Goal: Information Seeking & Learning: Understand process/instructions

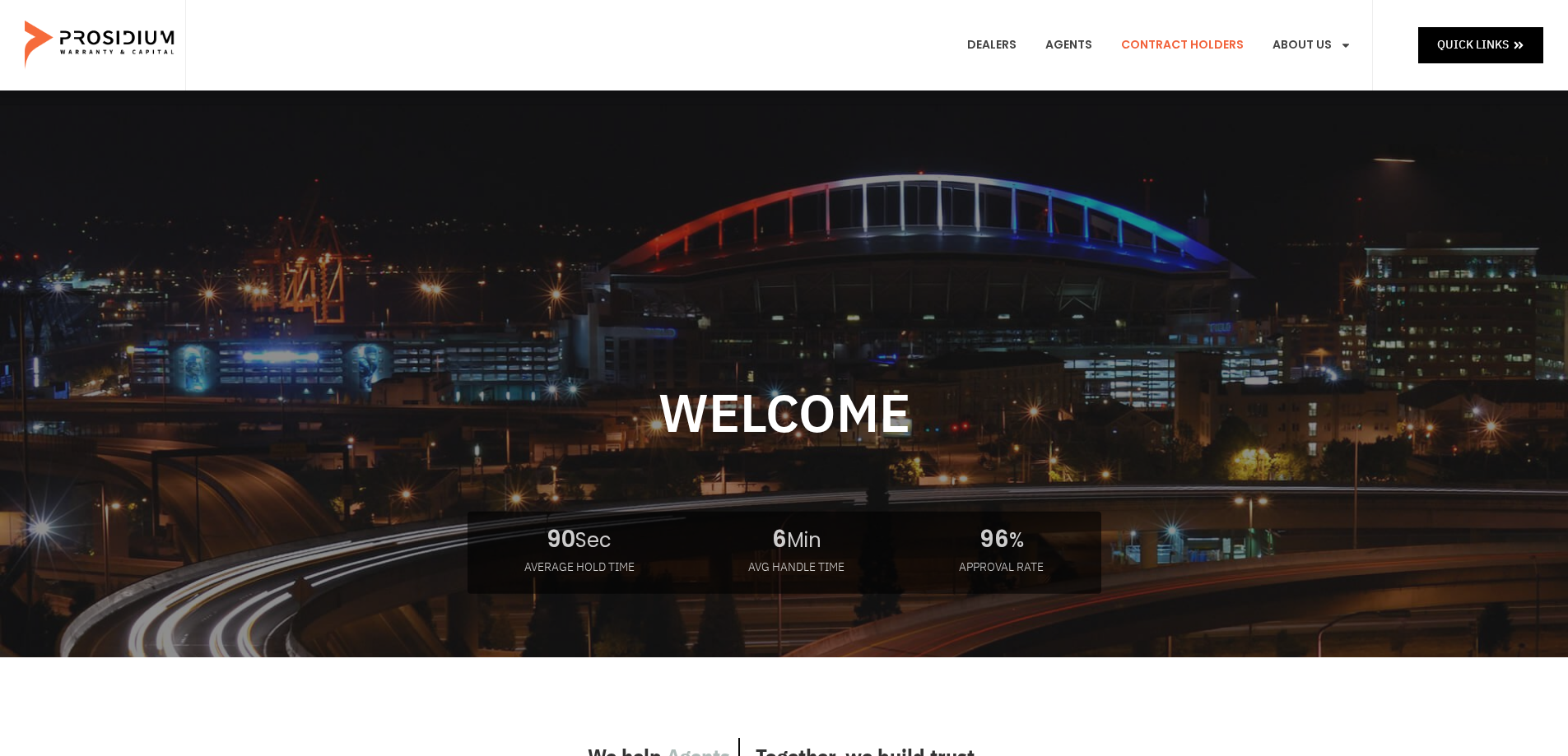
click at [1182, 47] on link "Contract Holders" at bounding box center [1182, 45] width 148 height 61
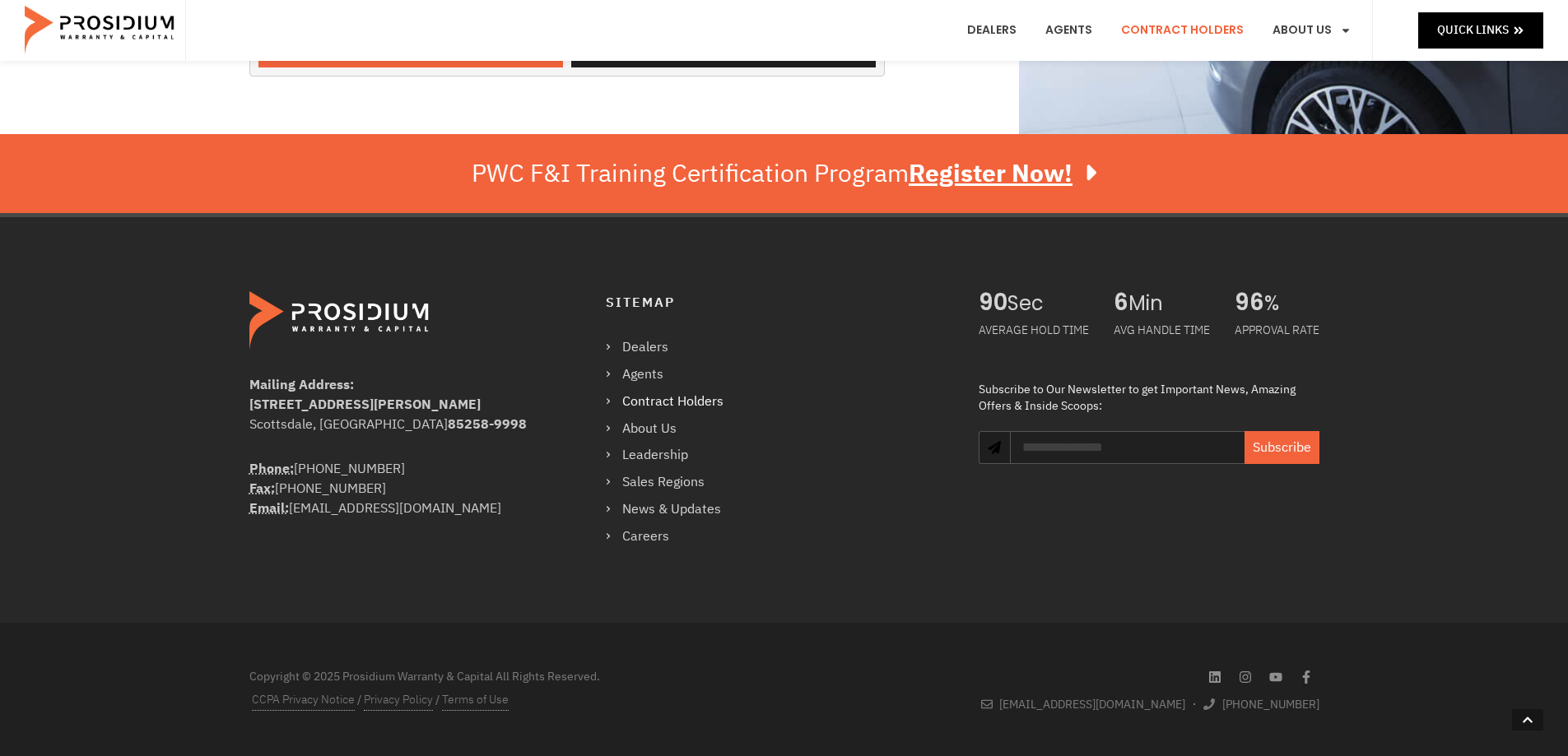
scroll to position [343, 0]
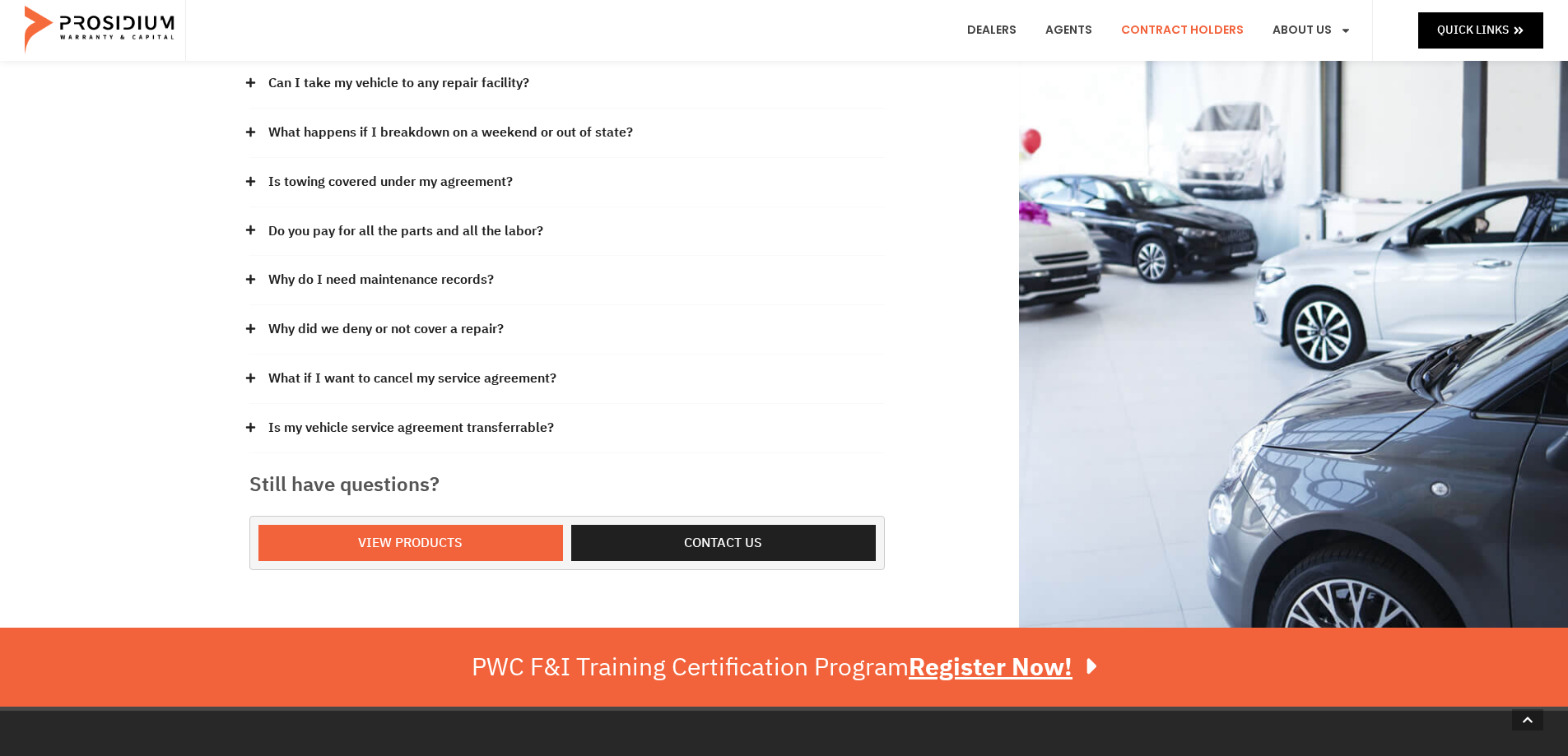
click at [322, 381] on link "What if I want to cancel my service agreement?" at bounding box center [412, 379] width 288 height 24
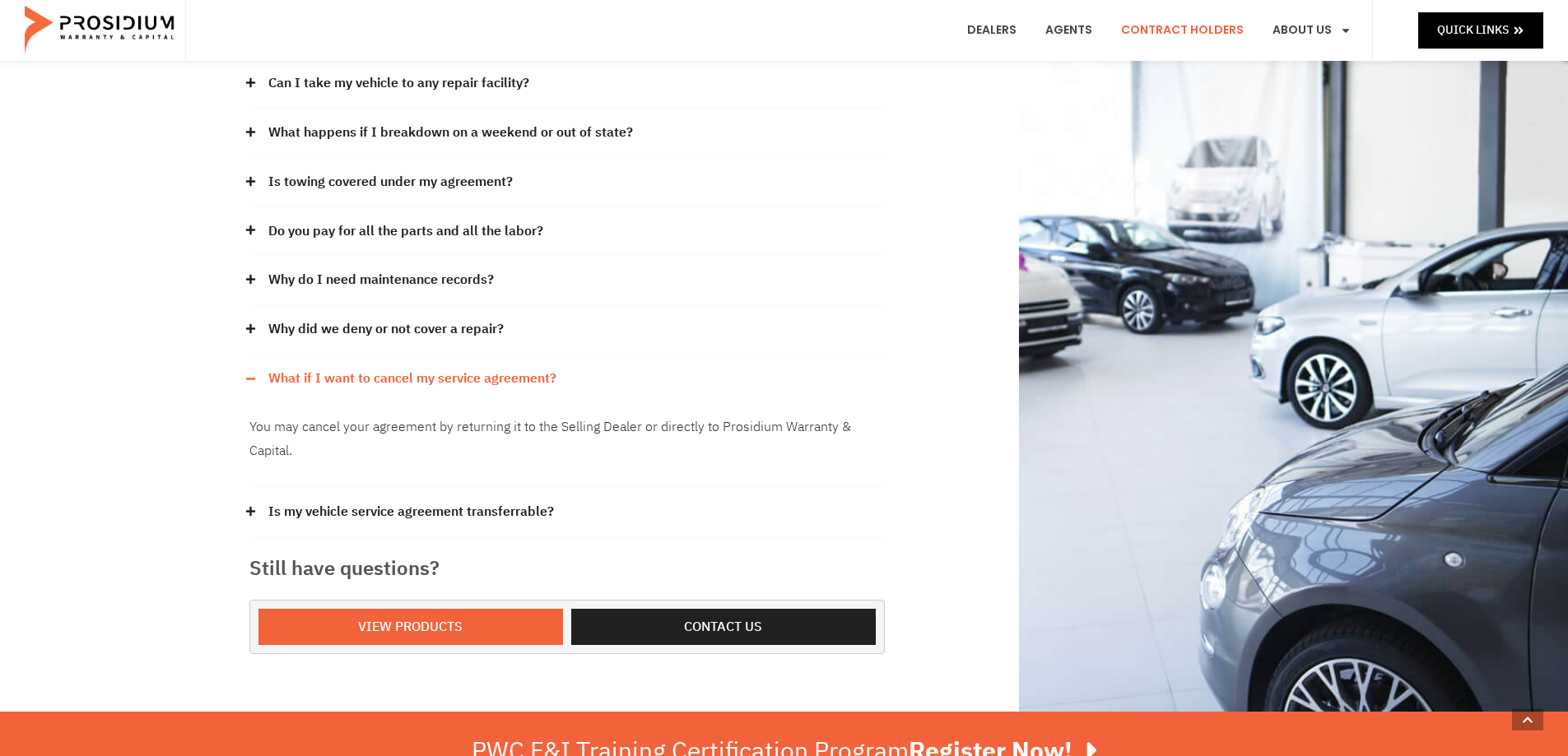
click at [722, 430] on p "You may cancel your agreement by returning it to the Selling Dealer or directly…" at bounding box center [567, 439] width 635 height 48
click at [364, 506] on link "Is my vehicle service agreement transferrable?" at bounding box center [411, 512] width 286 height 24
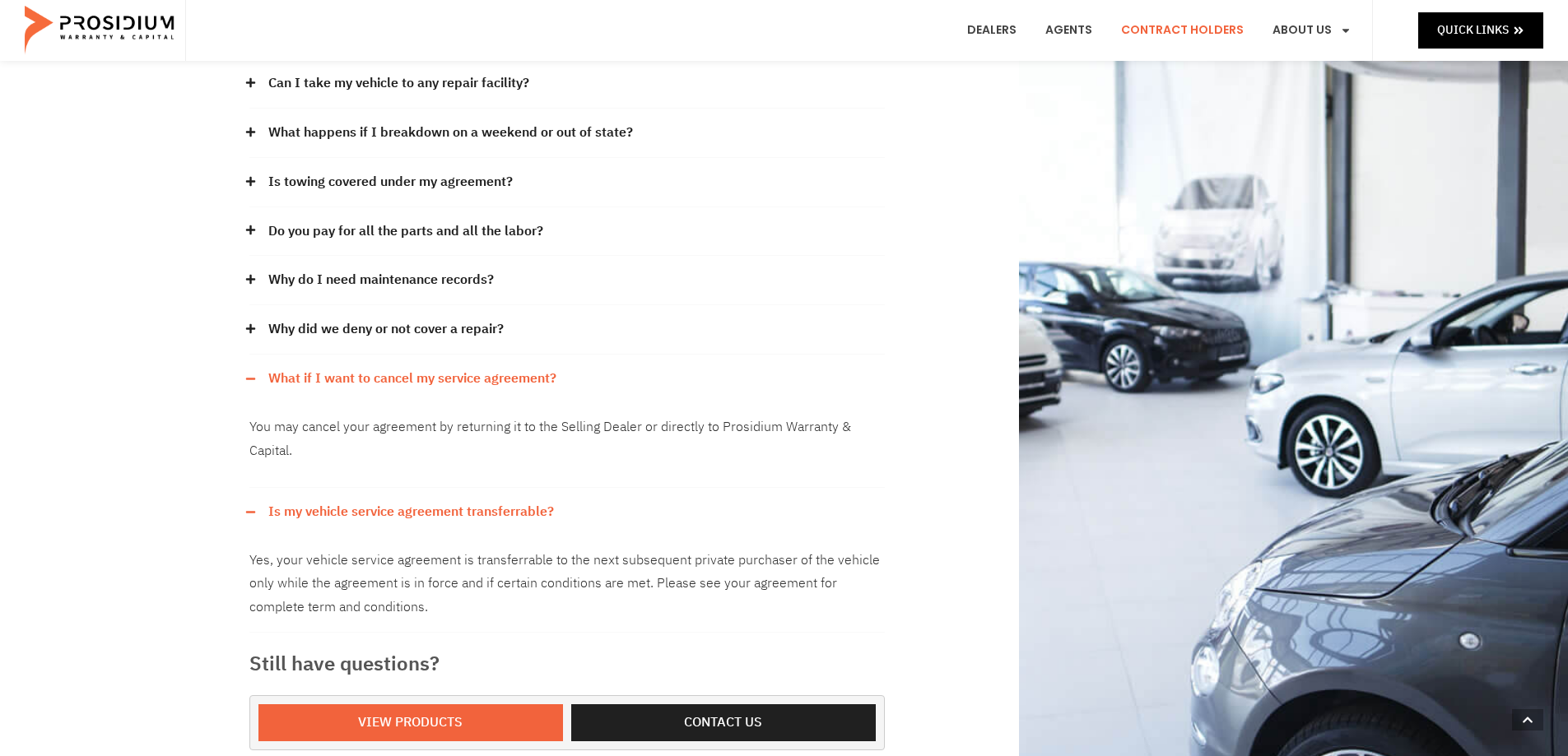
click at [364, 506] on link "Is my vehicle service agreement transferrable?" at bounding box center [411, 512] width 286 height 24
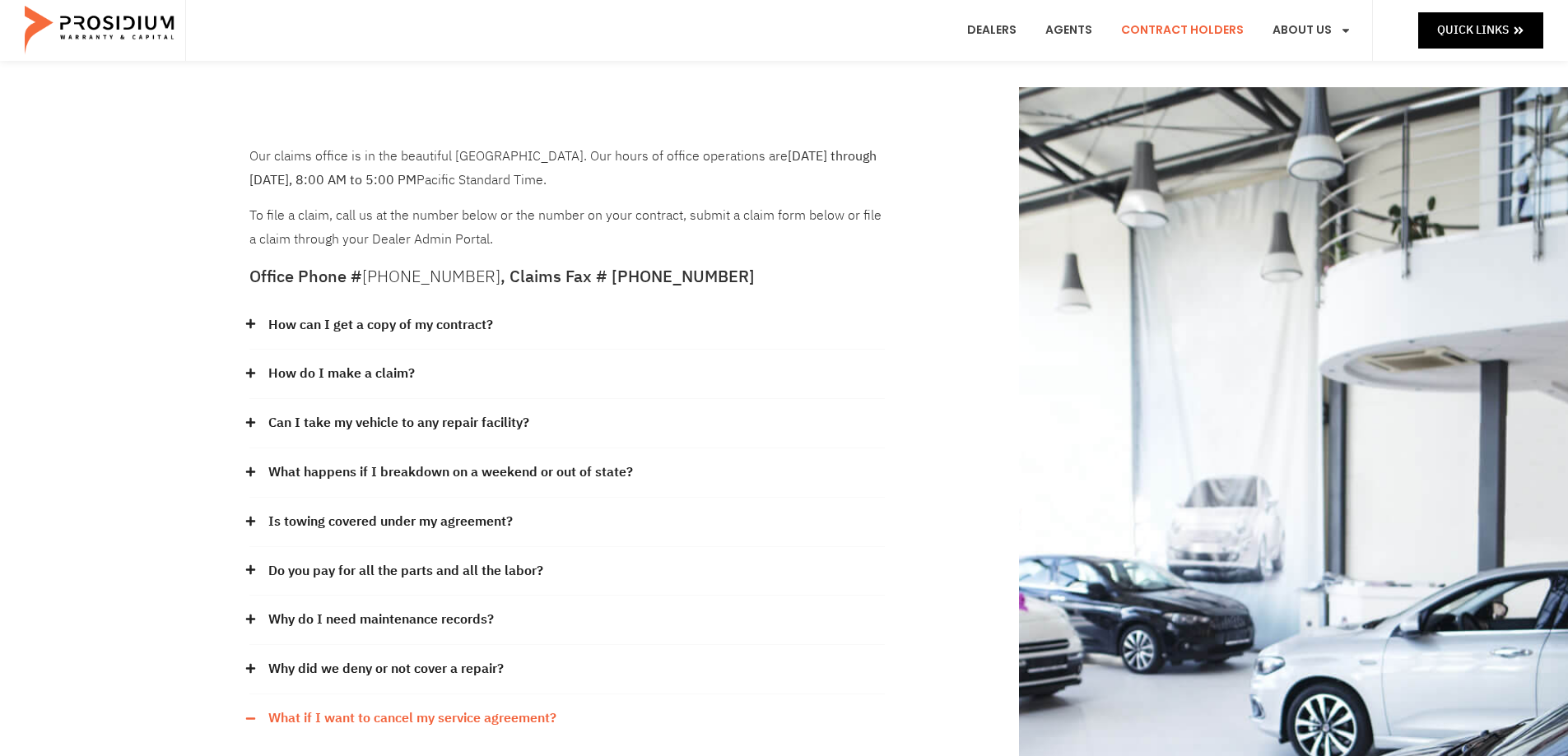
scroll to position [0, 0]
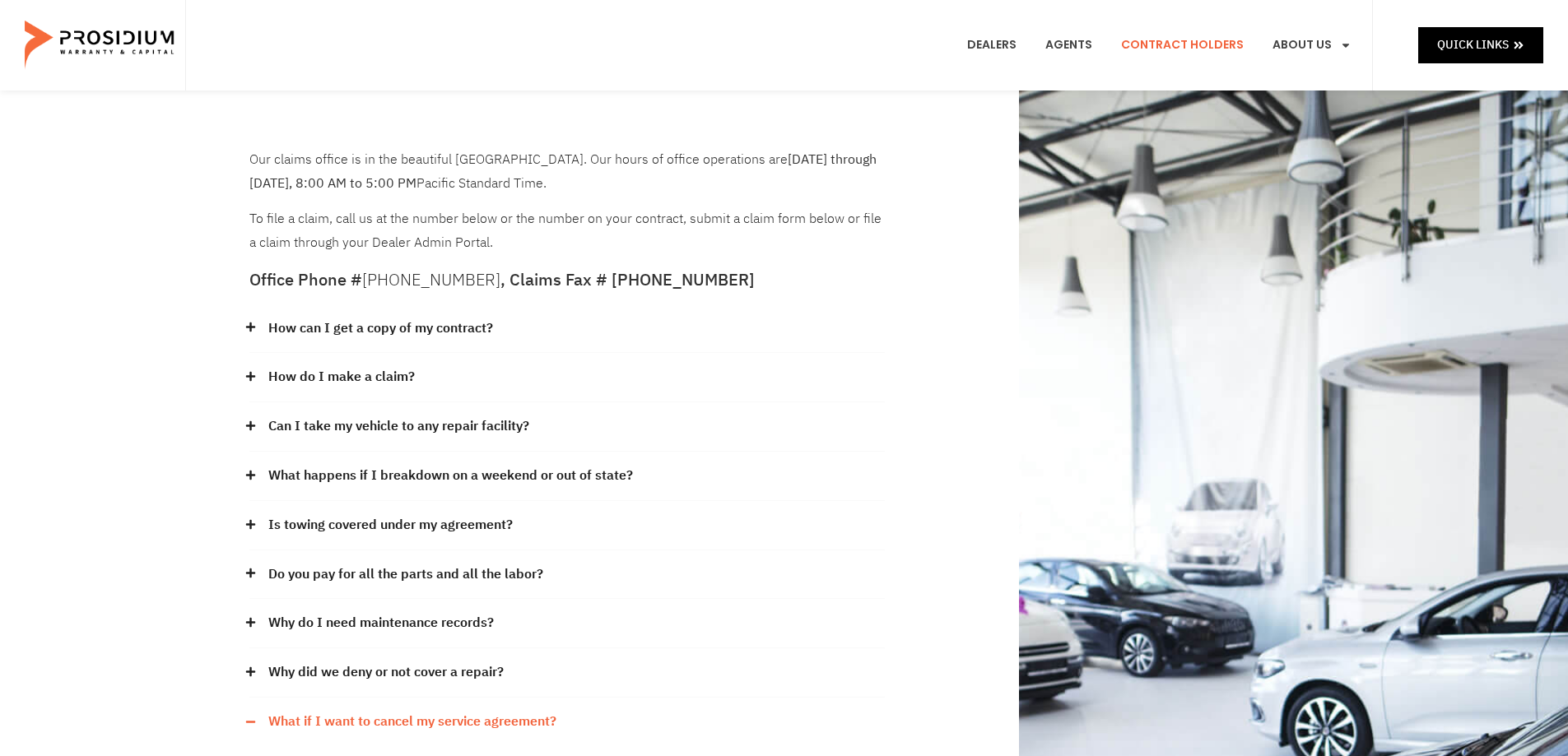
click at [230, 209] on div "Our claims office is in the beautiful Pacific Northwest. Our hours of office op…" at bounding box center [784, 572] width 1568 height 965
